Goal: Task Accomplishment & Management: Manage account settings

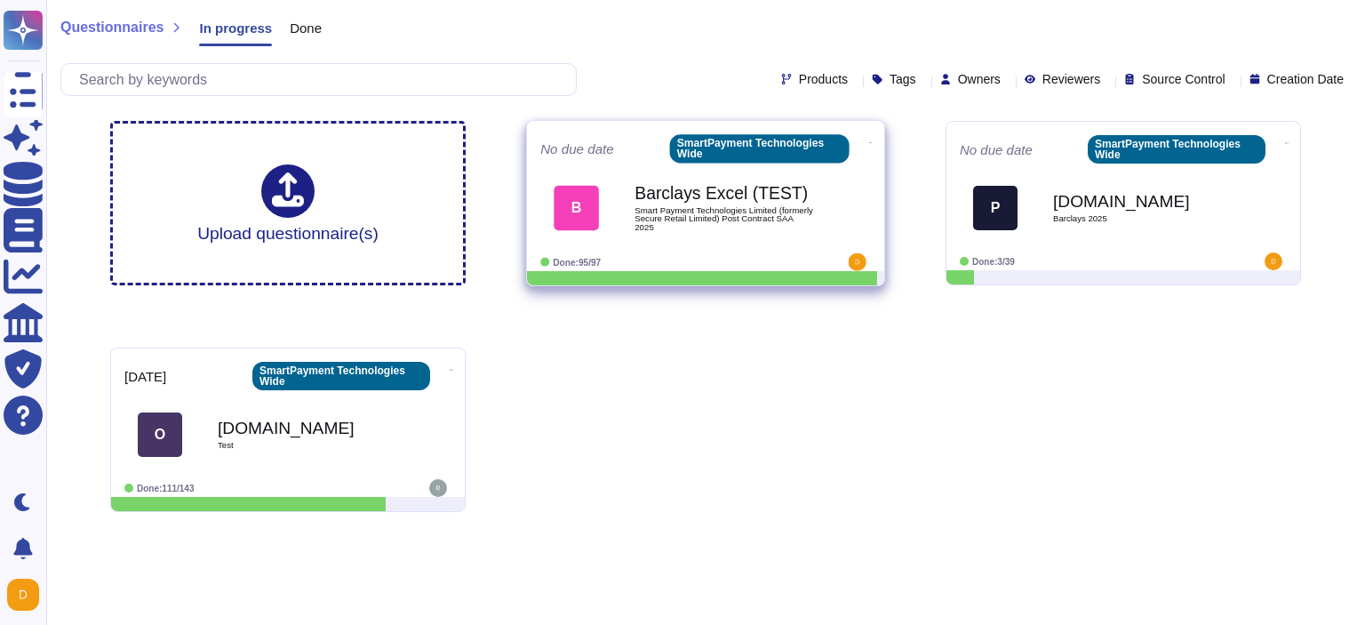
click at [869, 140] on icon at bounding box center [871, 142] width 4 height 4
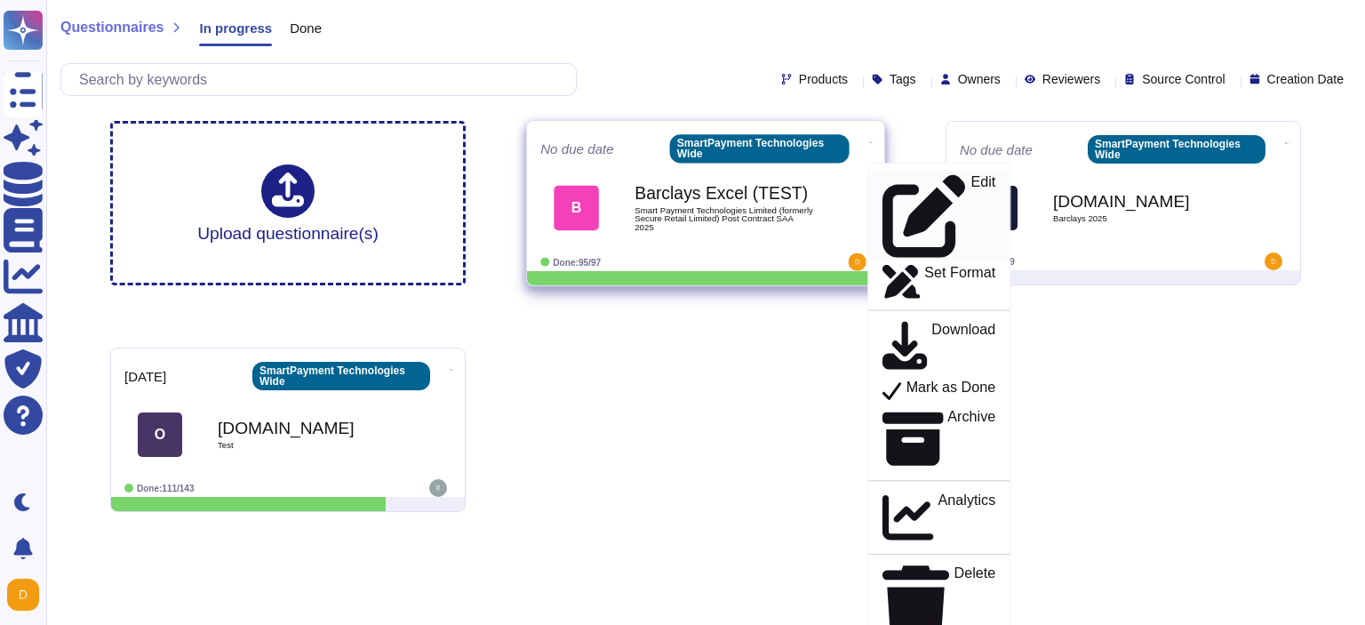
click at [970, 176] on p "Edit" at bounding box center [982, 216] width 25 height 83
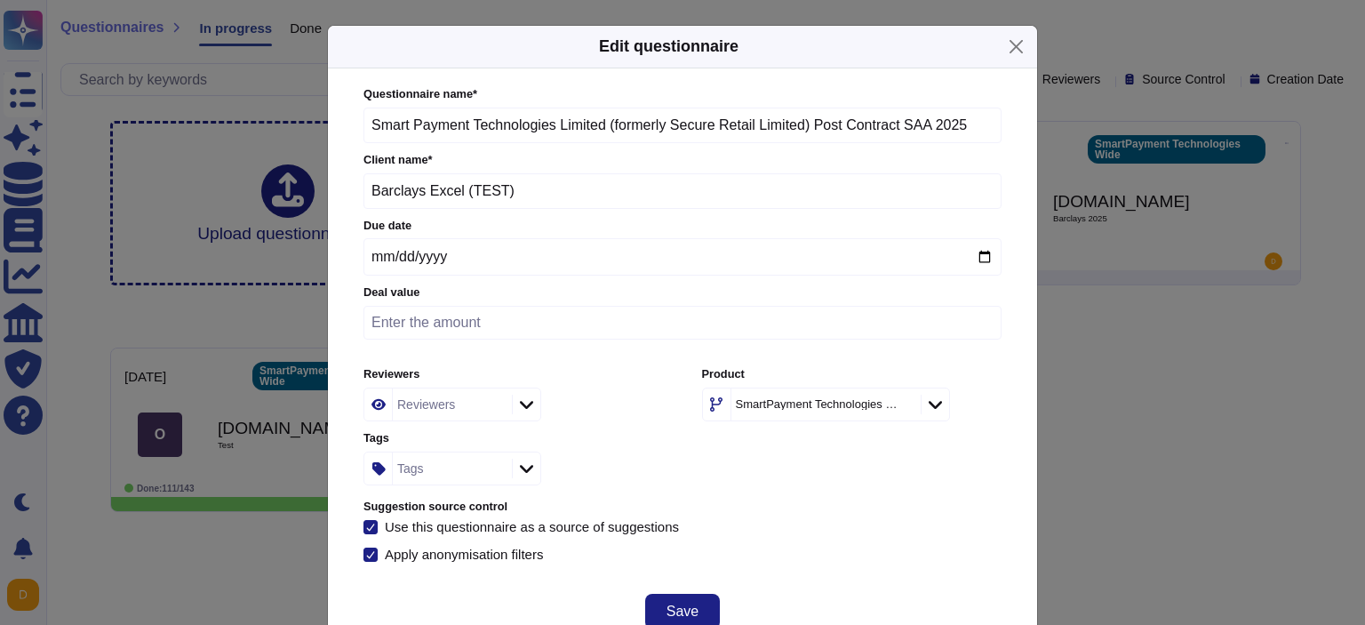
click at [984, 265] on input "date" at bounding box center [682, 256] width 638 height 37
type input "[DATE]"
click at [681, 610] on span "Save" at bounding box center [683, 611] width 32 height 14
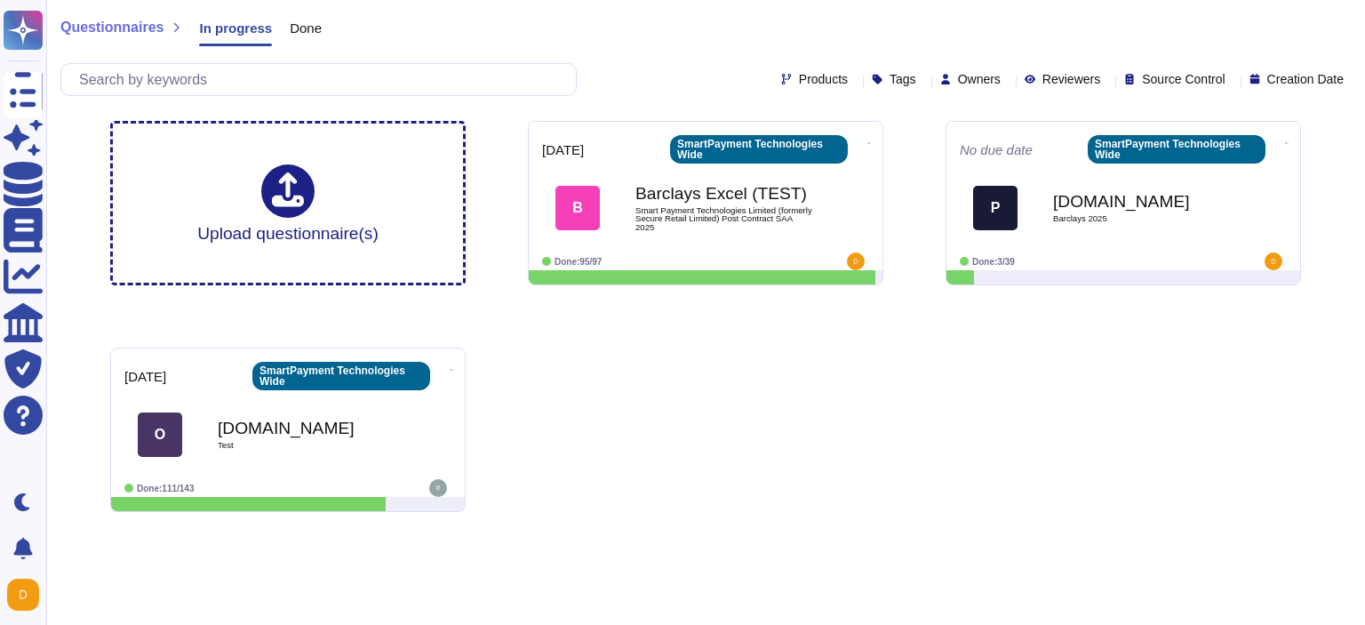
click at [1008, 81] on icon at bounding box center [1008, 81] width 0 height 0
click at [1042, 69] on div "Products Tags Owners Reviewers Source Control Creation Date" at bounding box center [705, 79] width 1290 height 33
click at [1057, 80] on span "Reviewers" at bounding box center [1071, 79] width 58 height 12
click at [1025, 32] on div "Questionnaires In progress Done" at bounding box center [705, 32] width 1290 height 36
